Goal: Use online tool/utility: Utilize a website feature to perform a specific function

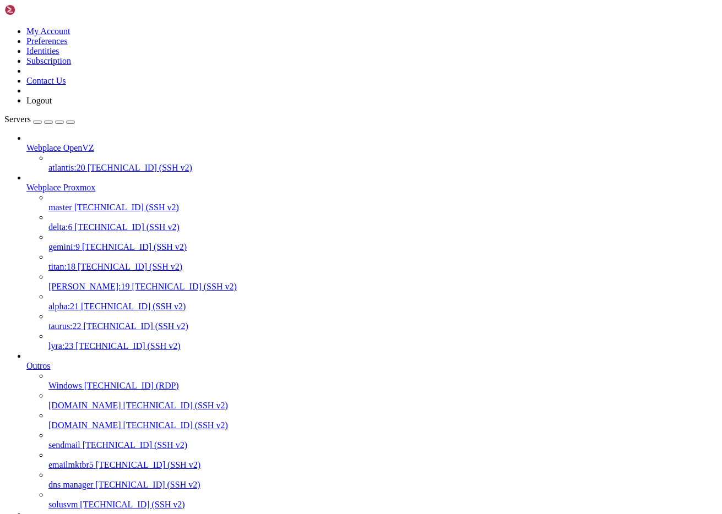
scroll to position [9, 0]
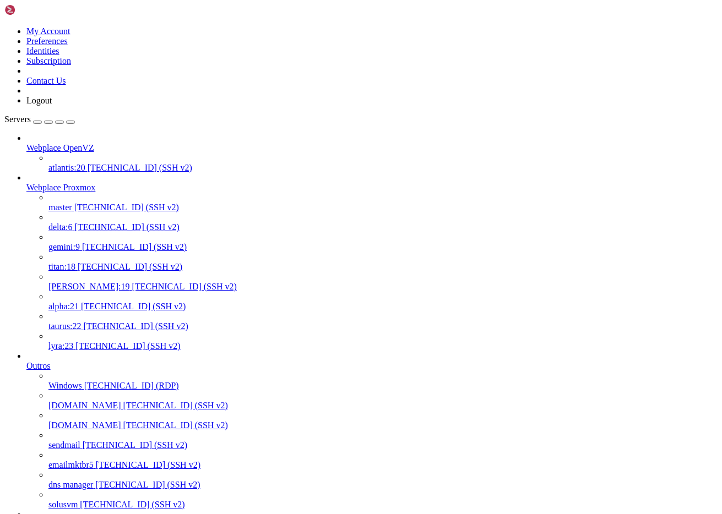
scroll to position [0, 0]
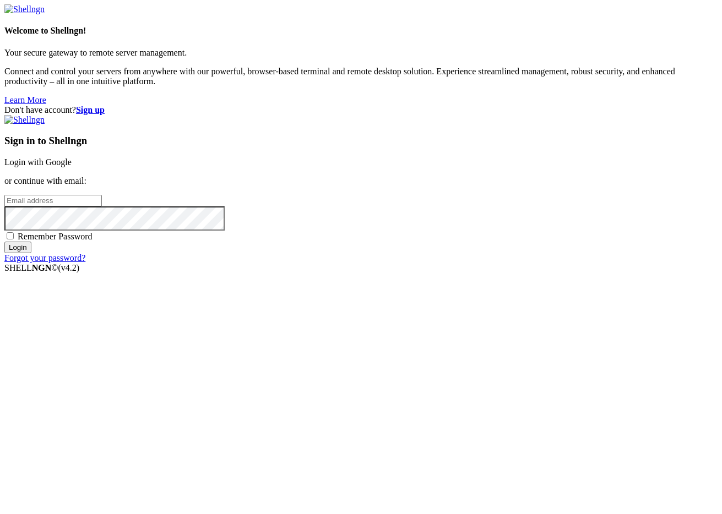
type input "[PERSON_NAME][EMAIL_ADDRESS][DOMAIN_NAME]"
click at [31, 253] on input "Login" at bounding box center [17, 248] width 27 height 12
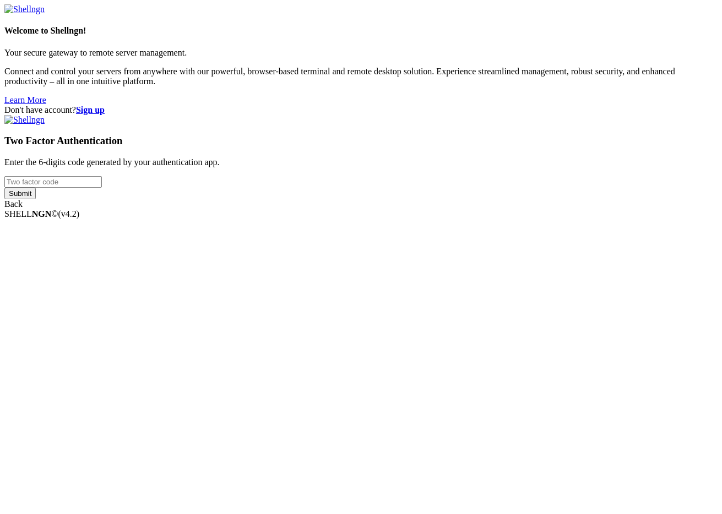
click at [102, 188] on input "number" at bounding box center [52, 182] width 97 height 12
type input "930752"
click at [4, 188] on input "Submit" at bounding box center [19, 194] width 31 height 12
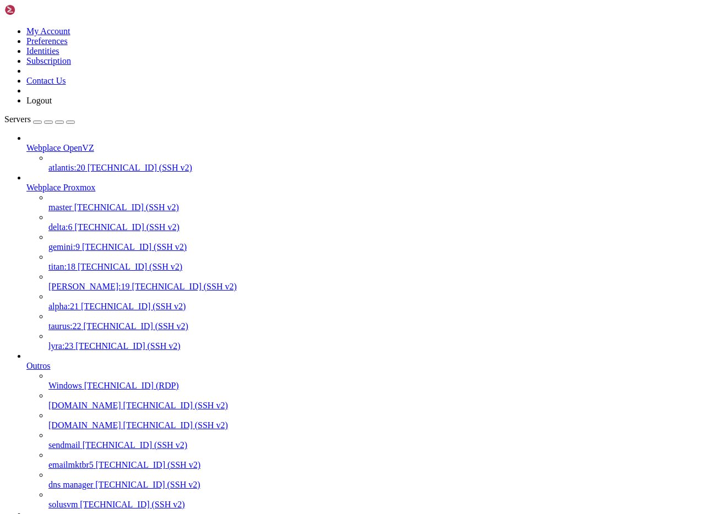
scroll to position [752, 0]
